Goal: Task Accomplishment & Management: Use online tool/utility

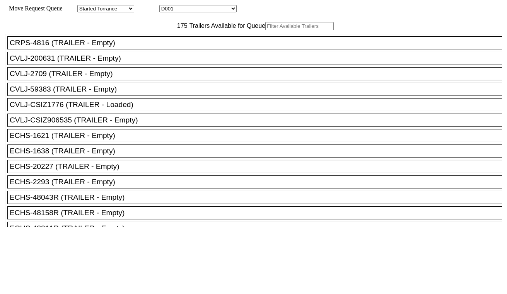
click at [265, 30] on input "text" at bounding box center [299, 26] width 68 height 8
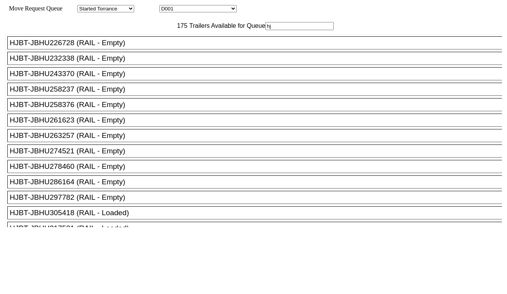
type input "hj"
click at [115, 94] on div "HJBT-JBHU258237 (RAIL - Empty)" at bounding box center [258, 89] width 497 height 9
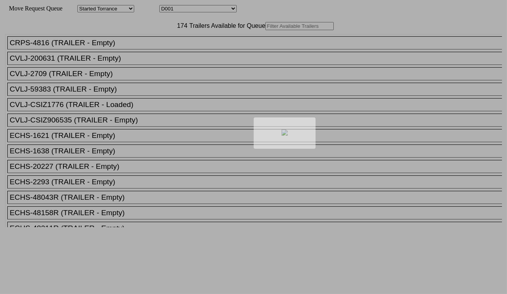
click at [142, 42] on div at bounding box center [253, 147] width 507 height 294
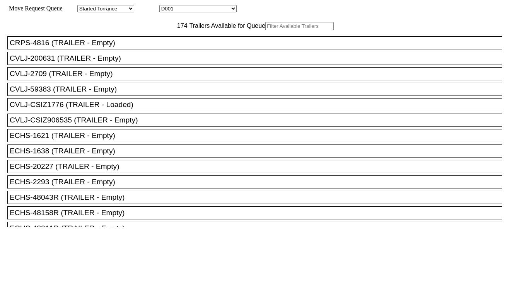
click at [265, 30] on input "text" at bounding box center [299, 26] width 68 height 8
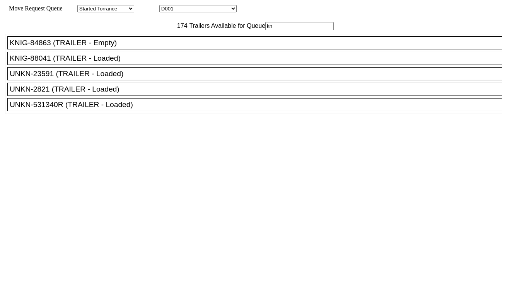
type input "kn"
click at [103, 47] on div "KNIG-84863 (TRAILER - Empty)" at bounding box center [258, 43] width 497 height 9
